Goal: Navigation & Orientation: Find specific page/section

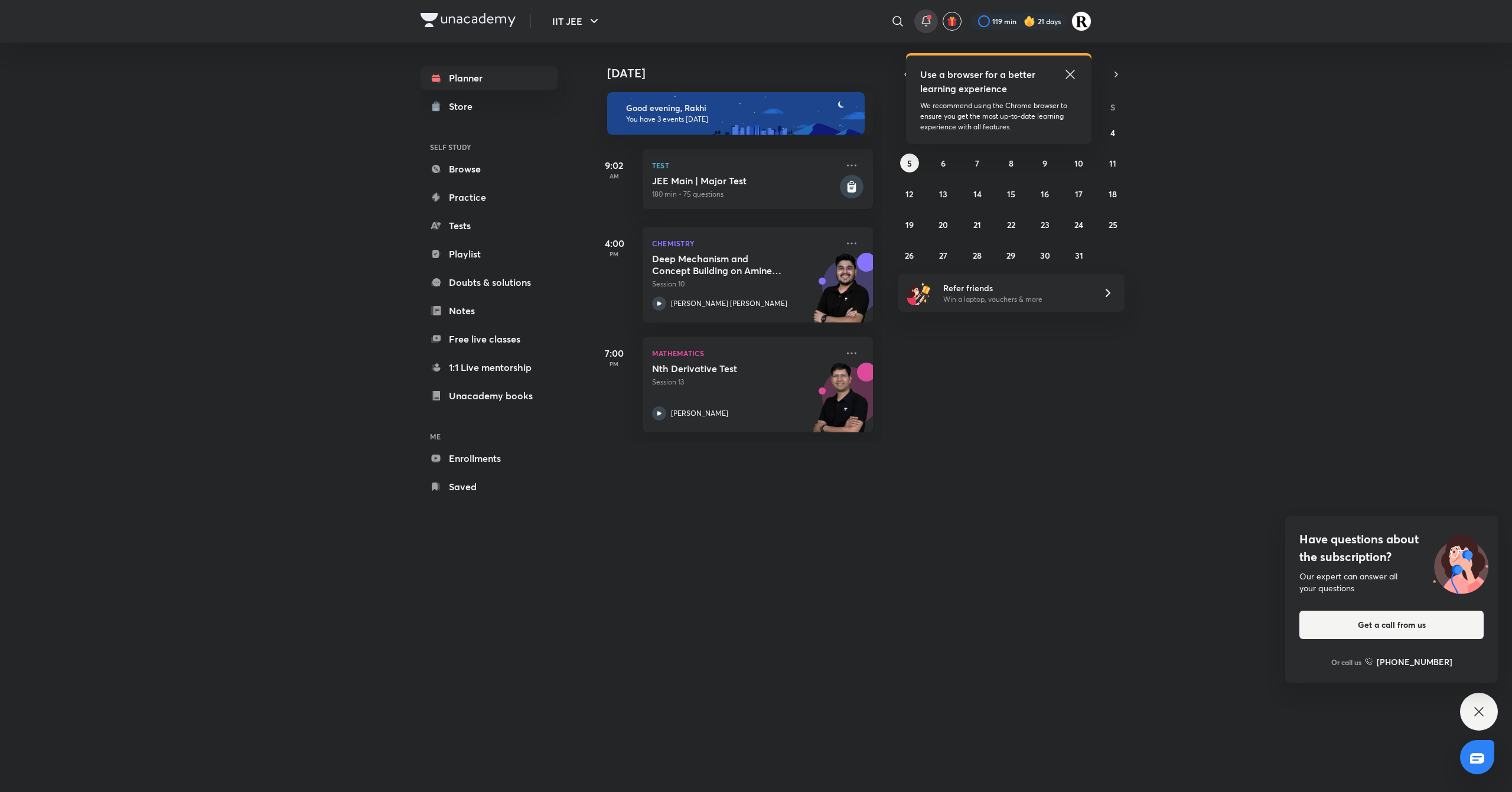
click at [922, 22] on icon at bounding box center [925, 21] width 14 height 14
